Goal: Navigation & Orientation: Find specific page/section

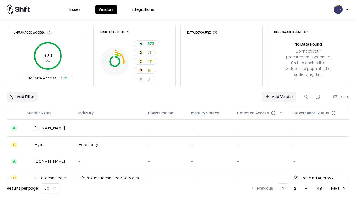
click at [51, 188] on html "Issues Vendors Integrations Unmanaged Access 920 Total No Data Access 920 Risk …" at bounding box center [178, 100] width 356 height 200
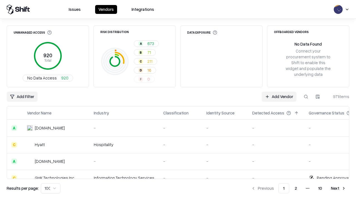
click at [338, 188] on button "Next" at bounding box center [338, 188] width 22 height 10
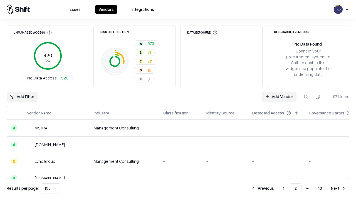
click at [338, 188] on button "Next" at bounding box center [338, 188] width 22 height 10
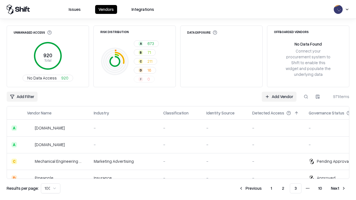
click at [338, 188] on button "Next" at bounding box center [338, 188] width 22 height 10
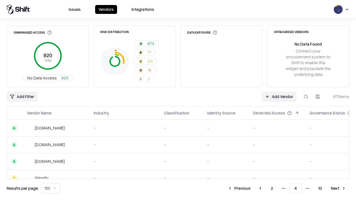
click at [338, 188] on button "Next" at bounding box center [338, 188] width 22 height 10
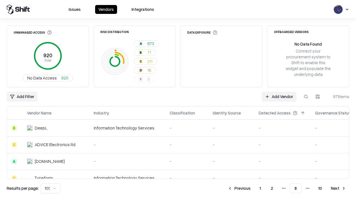
click at [338, 188] on button "Next" at bounding box center [338, 188] width 22 height 10
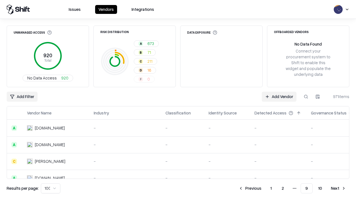
click at [338, 188] on button "Next" at bounding box center [338, 188] width 22 height 10
click at [262, 188] on button "Previous" at bounding box center [262, 188] width 29 height 10
click at [250, 188] on button "Previous" at bounding box center [249, 188] width 29 height 10
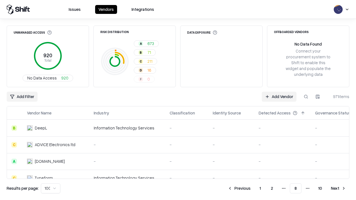
click at [239, 188] on button "Previous" at bounding box center [238, 188] width 29 height 10
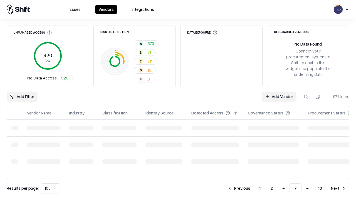
click at [239, 188] on button "Previous" at bounding box center [238, 188] width 29 height 10
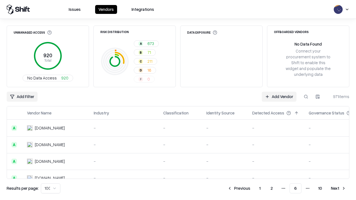
click at [239, 188] on button "Previous" at bounding box center [238, 188] width 29 height 10
